Goal: Check status: Check status

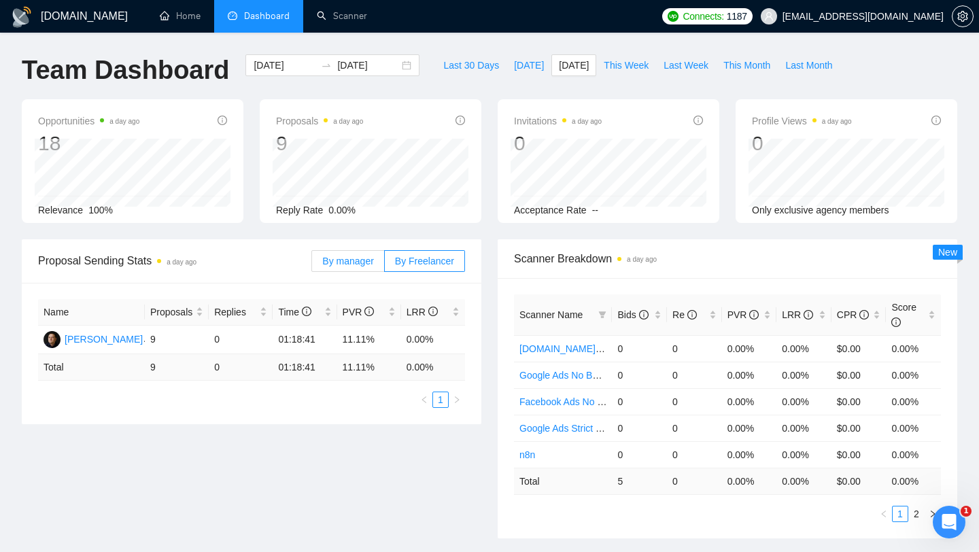
click at [349, 263] on span "By manager" at bounding box center [347, 261] width 51 height 11
click at [312, 265] on input "By manager" at bounding box center [312, 265] width 0 height 0
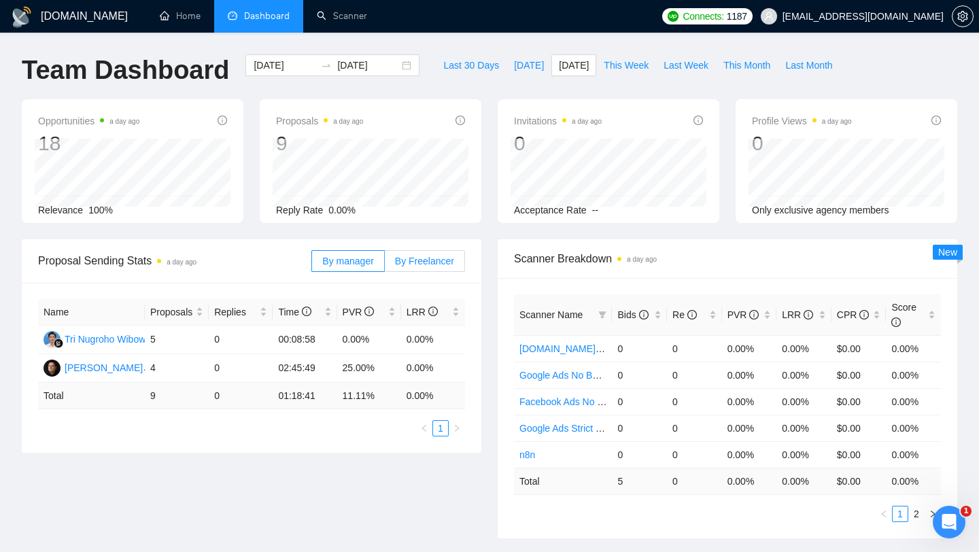
click at [424, 261] on span "By Freelancer" at bounding box center [424, 261] width 59 height 11
click at [385, 265] on input "By Freelancer" at bounding box center [385, 265] width 0 height 0
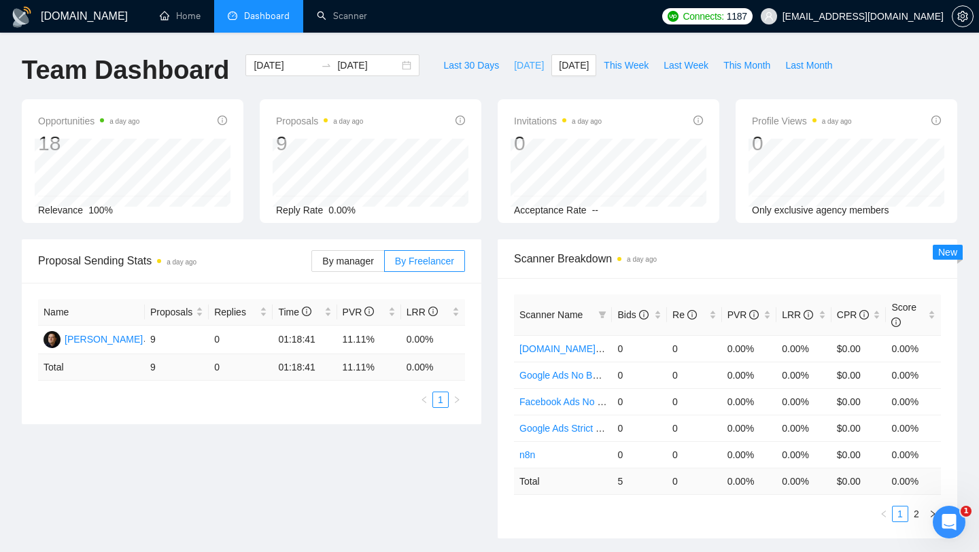
click at [515, 60] on span "[DATE]" at bounding box center [529, 65] width 30 height 15
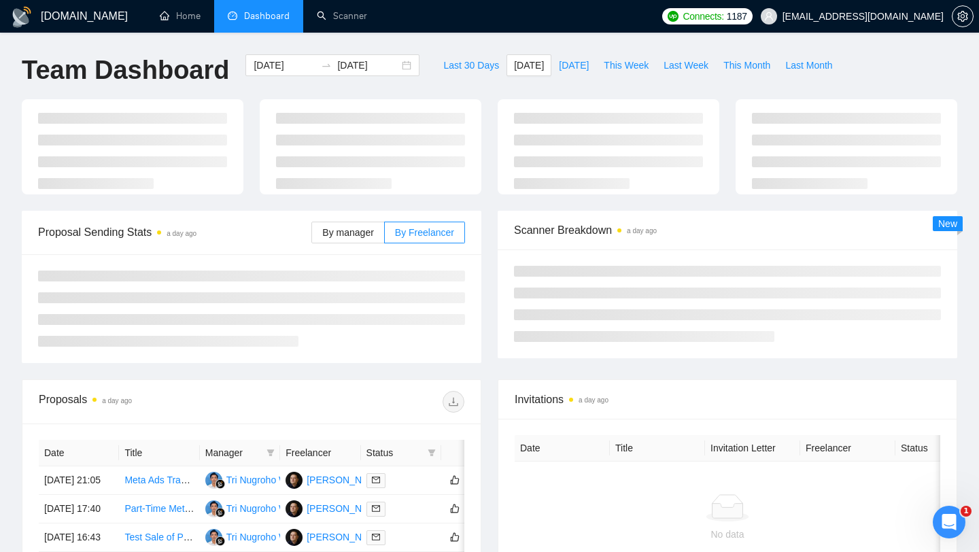
type input "[DATE]"
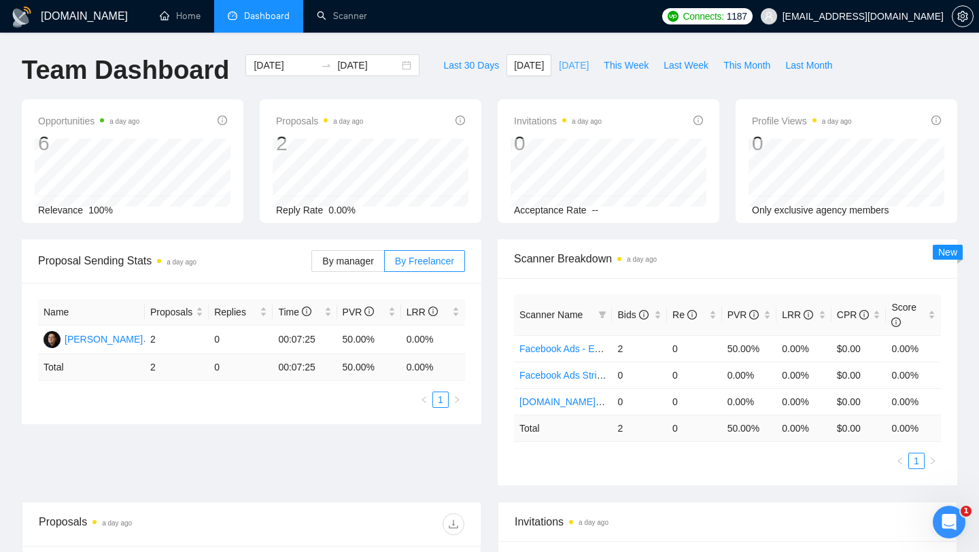
click at [562, 62] on span "[DATE]" at bounding box center [574, 65] width 30 height 15
type input "[DATE]"
